Goal: Task Accomplishment & Management: Manage account settings

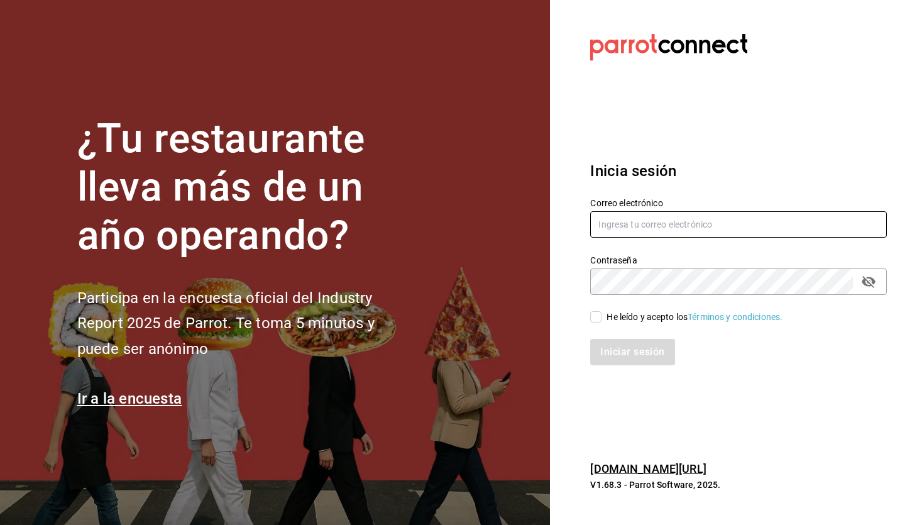
type input "[EMAIL_ADDRESS][DOMAIN_NAME]"
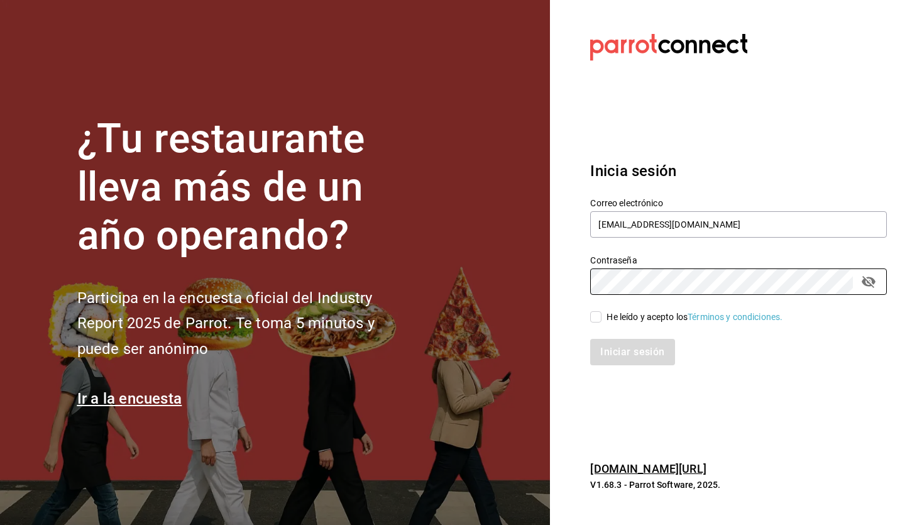
click at [604, 319] on span "He leído y acepto los Términos y condiciones." at bounding box center [692, 317] width 181 height 13
click at [602, 319] on input "He leído y acepto los Términos y condiciones." at bounding box center [595, 316] width 11 height 11
checkbox input "true"
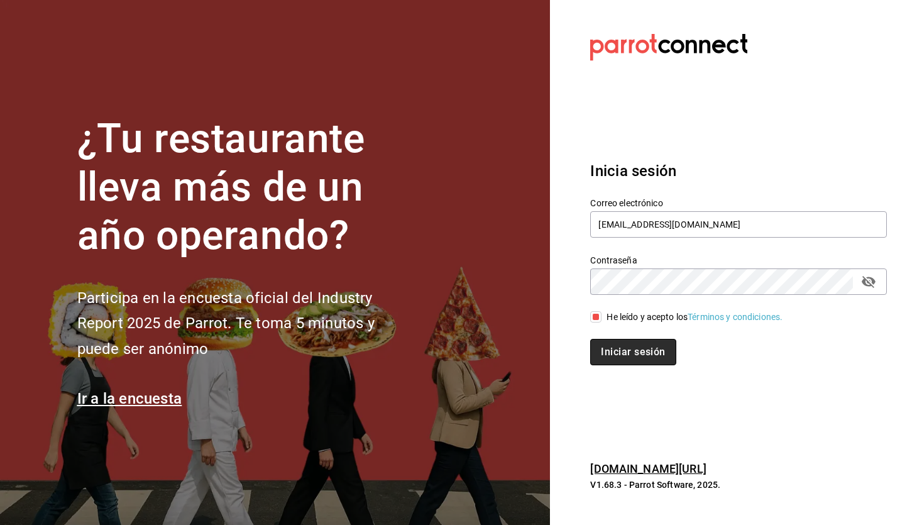
click at [610, 352] on button "Iniciar sesión" at bounding box center [633, 352] width 86 height 26
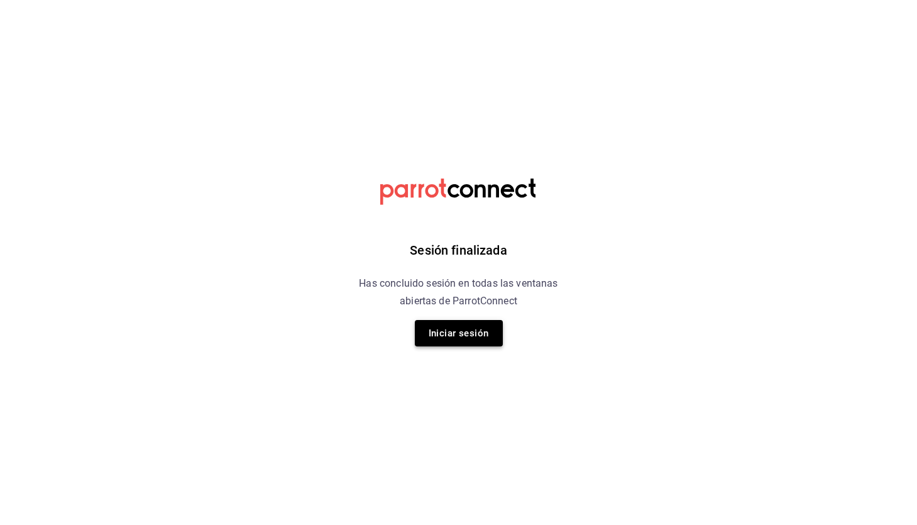
click at [466, 328] on button "Iniciar sesión" at bounding box center [459, 333] width 88 height 26
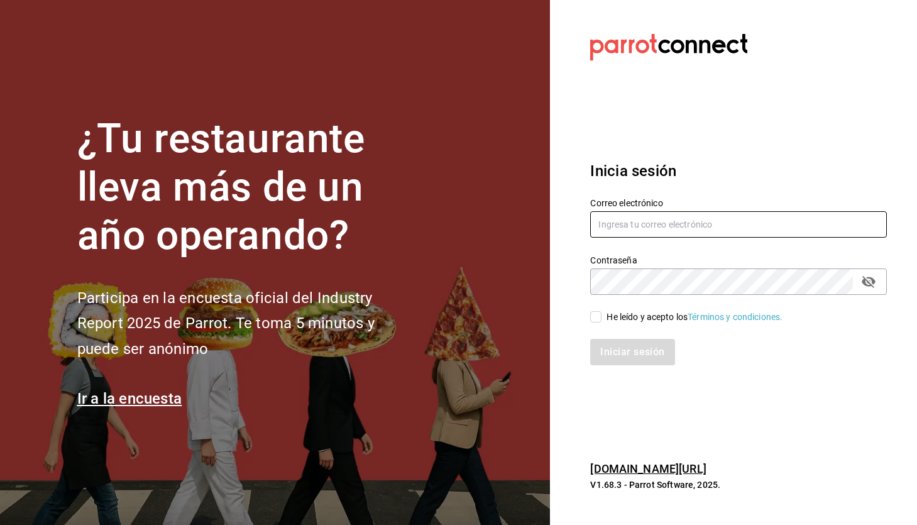
type input "paopalzg@gmail.com"
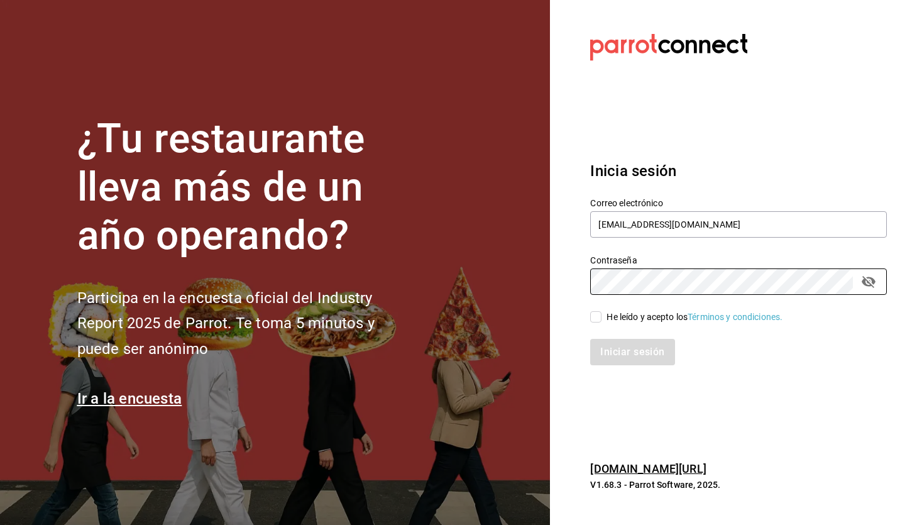
click at [600, 314] on input "He leído y acepto los Términos y condiciones." at bounding box center [595, 316] width 11 height 11
checkbox input "true"
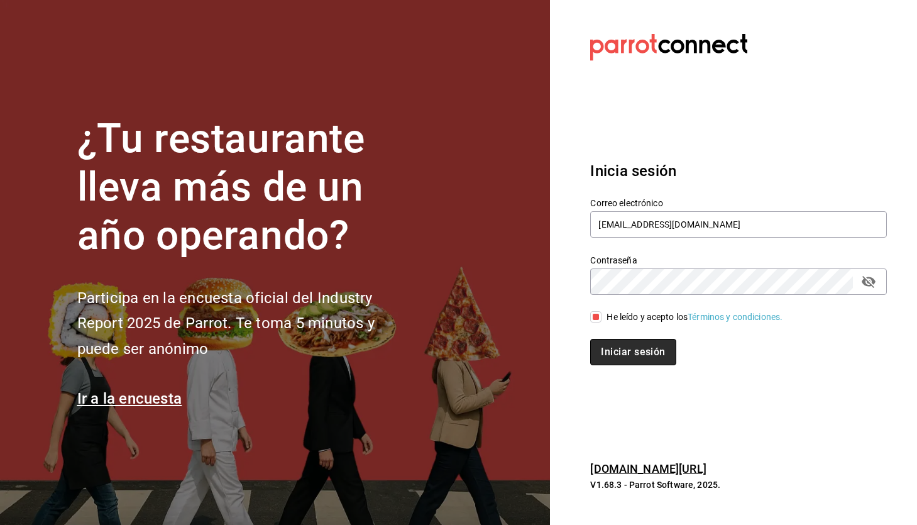
click at [617, 347] on button "Iniciar sesión" at bounding box center [633, 352] width 86 height 26
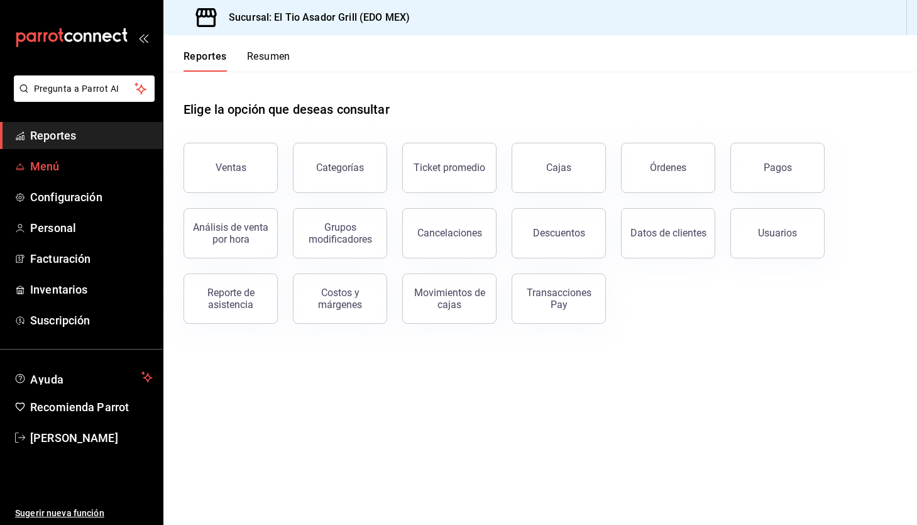
click at [42, 179] on link "Menú" at bounding box center [81, 166] width 163 height 27
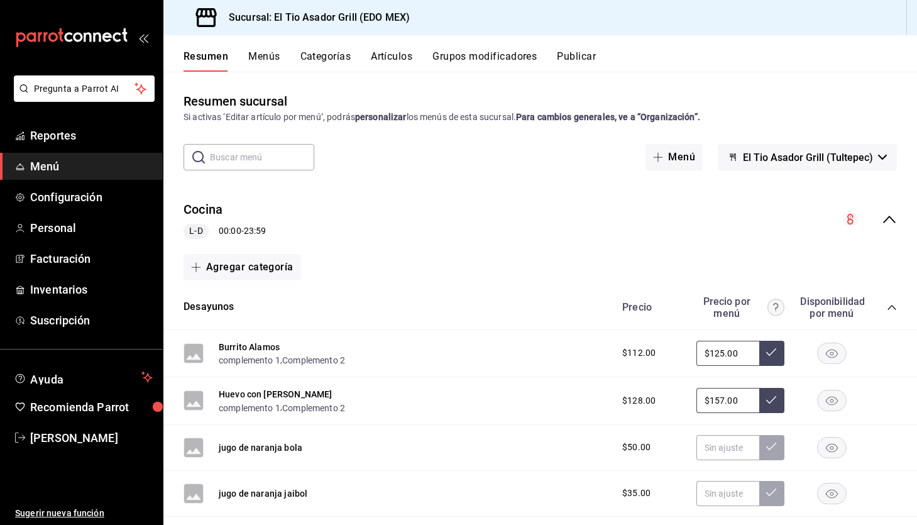
click at [889, 216] on icon "collapse-menu-row" at bounding box center [889, 219] width 15 height 15
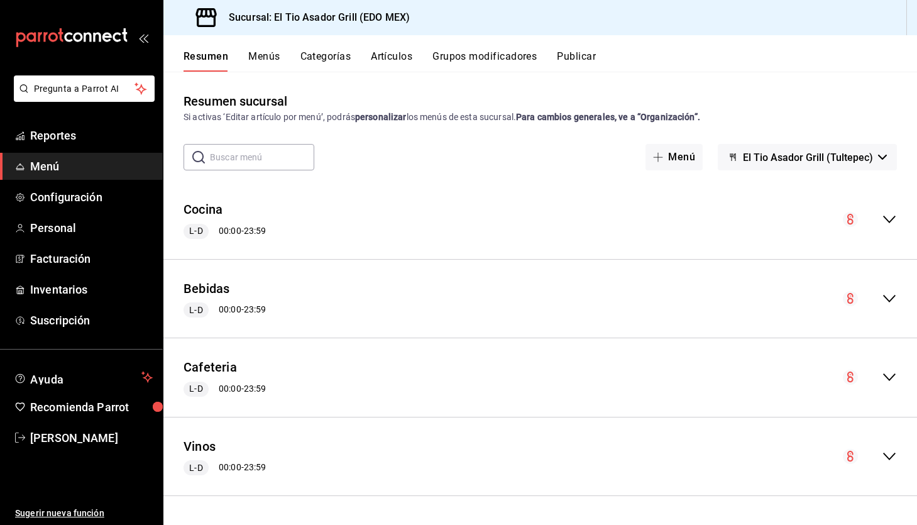
click at [889, 295] on icon "collapse-menu-row" at bounding box center [889, 298] width 15 height 15
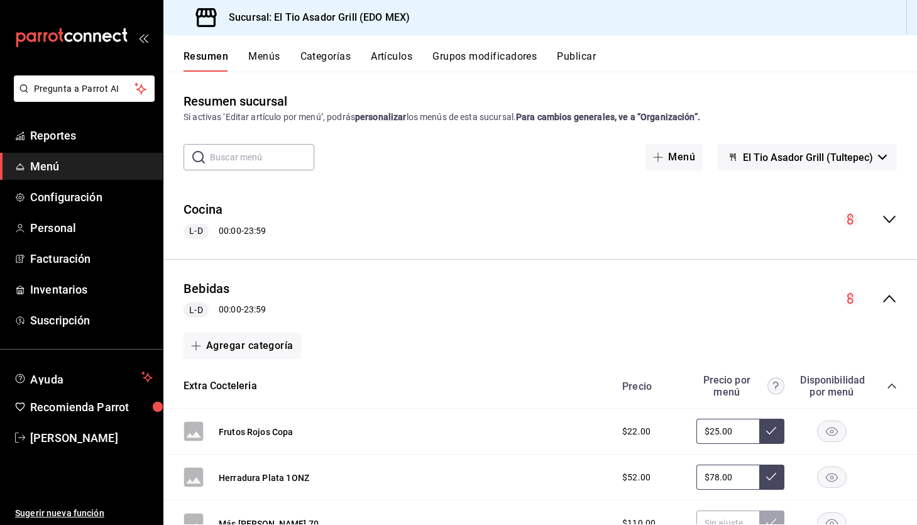
click at [894, 382] on icon "collapse-category-row" at bounding box center [892, 386] width 10 height 10
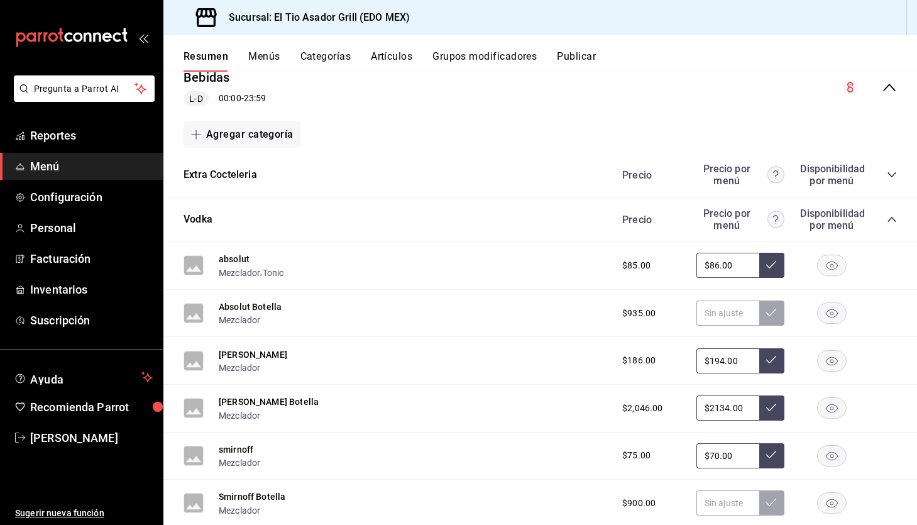
scroll to position [218, 0]
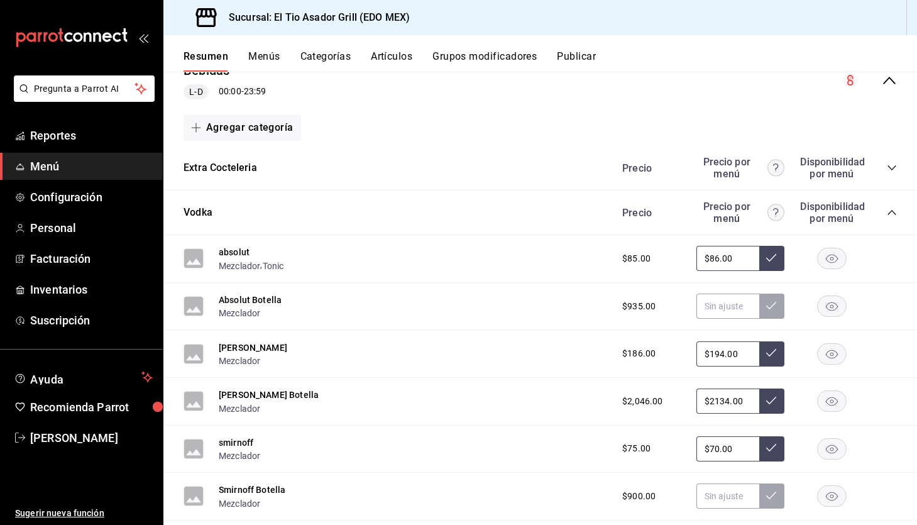
click at [894, 216] on icon "collapse-category-row" at bounding box center [892, 213] width 10 height 10
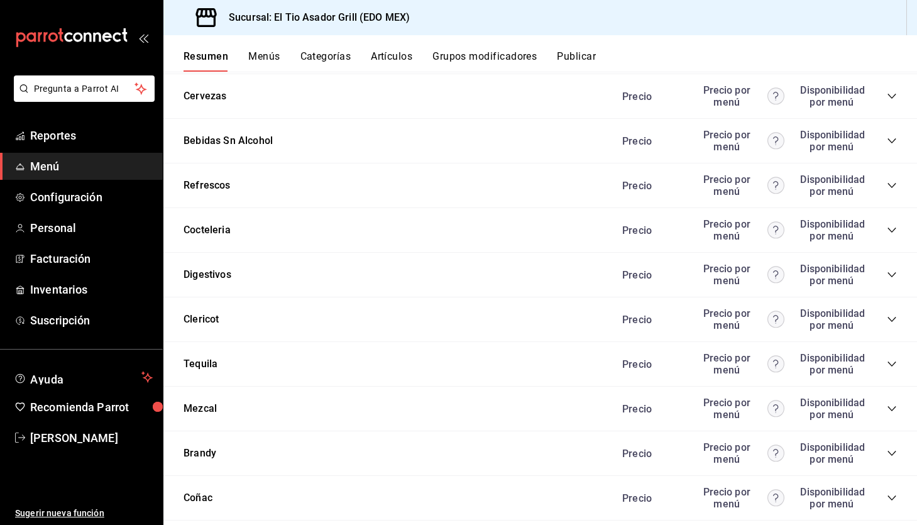
scroll to position [490, 0]
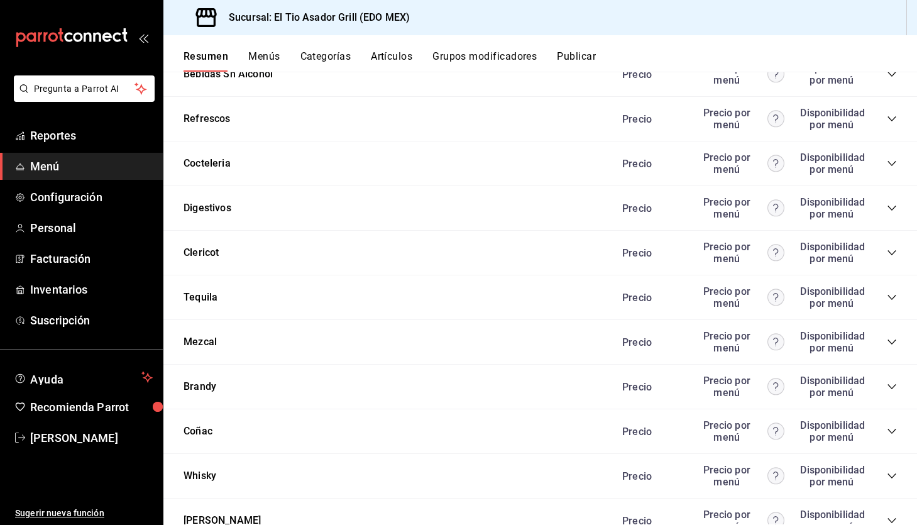
click at [891, 161] on icon "collapse-category-row" at bounding box center [892, 163] width 10 height 10
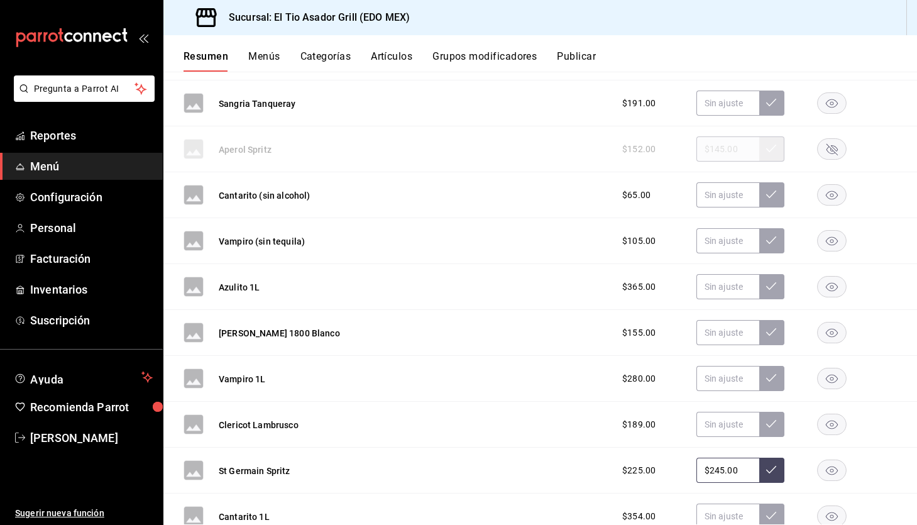
scroll to position [3753, 0]
click at [840, 147] on rect "button" at bounding box center [832, 150] width 29 height 21
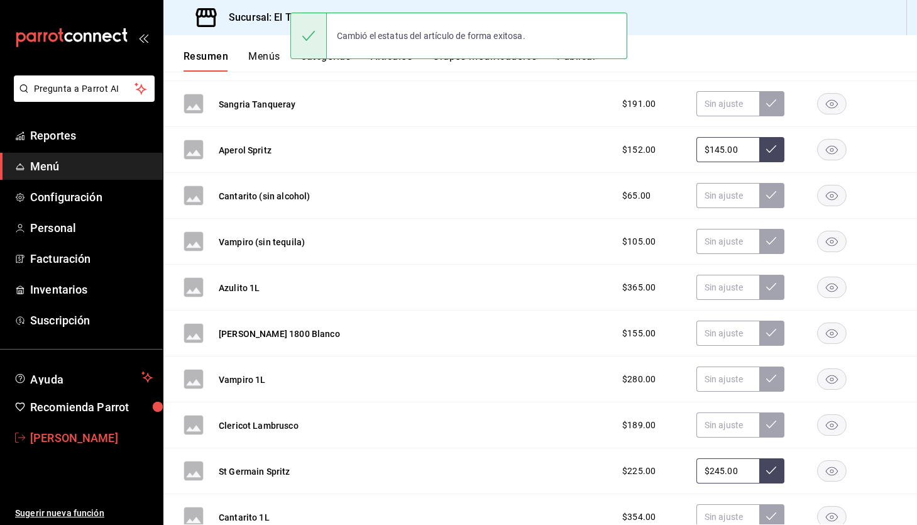
click at [68, 437] on span "[PERSON_NAME]" at bounding box center [91, 437] width 123 height 17
